Goal: Task Accomplishment & Management: Use online tool/utility

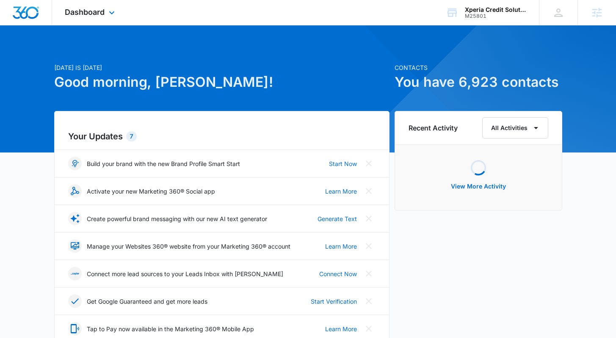
click at [106, 17] on div "Dashboard Apps Reputation Websites Forms CRM Email Social Shop Content Ads Inte…" at bounding box center [91, 12] width 78 height 25
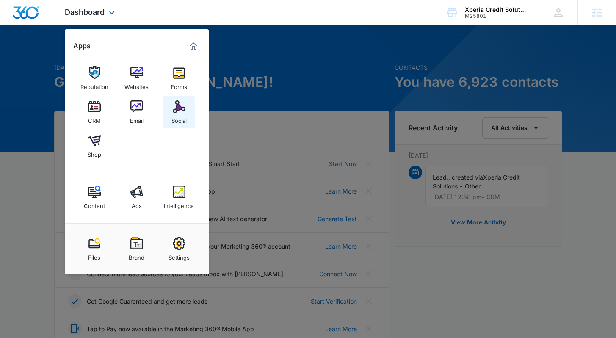
click at [179, 113] on div "Social" at bounding box center [179, 118] width 15 height 11
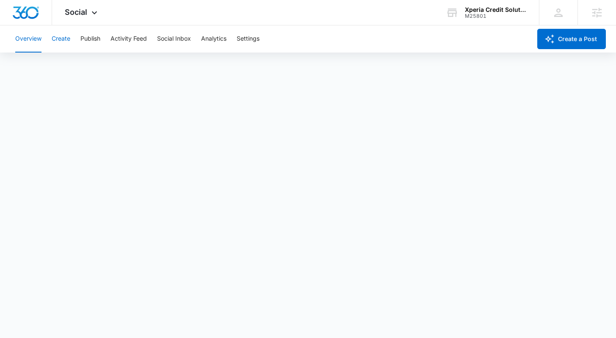
click at [56, 40] on button "Create" at bounding box center [61, 38] width 19 height 27
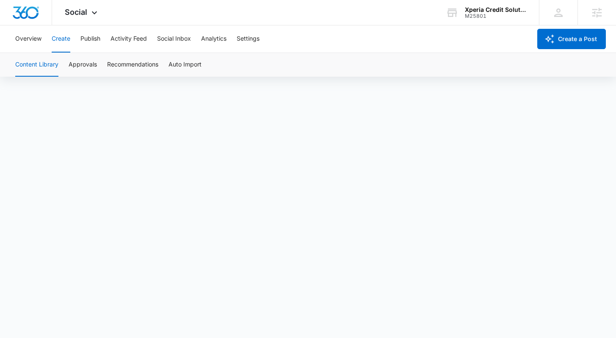
click at [30, 62] on button "Content Library" at bounding box center [36, 65] width 43 height 24
